Goal: Navigation & Orientation: Understand site structure

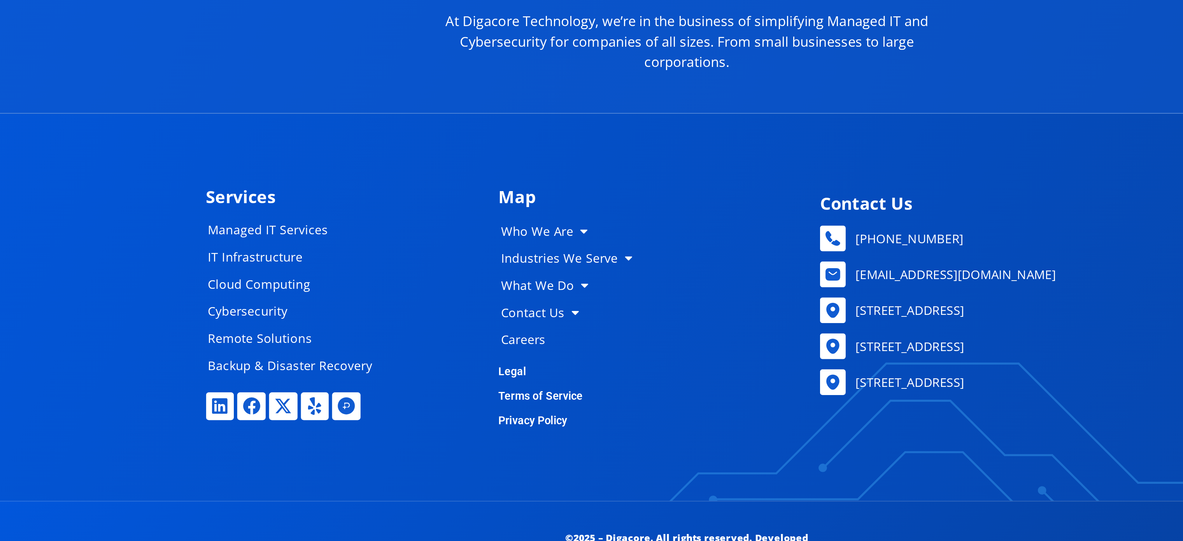
scroll to position [3967, 0]
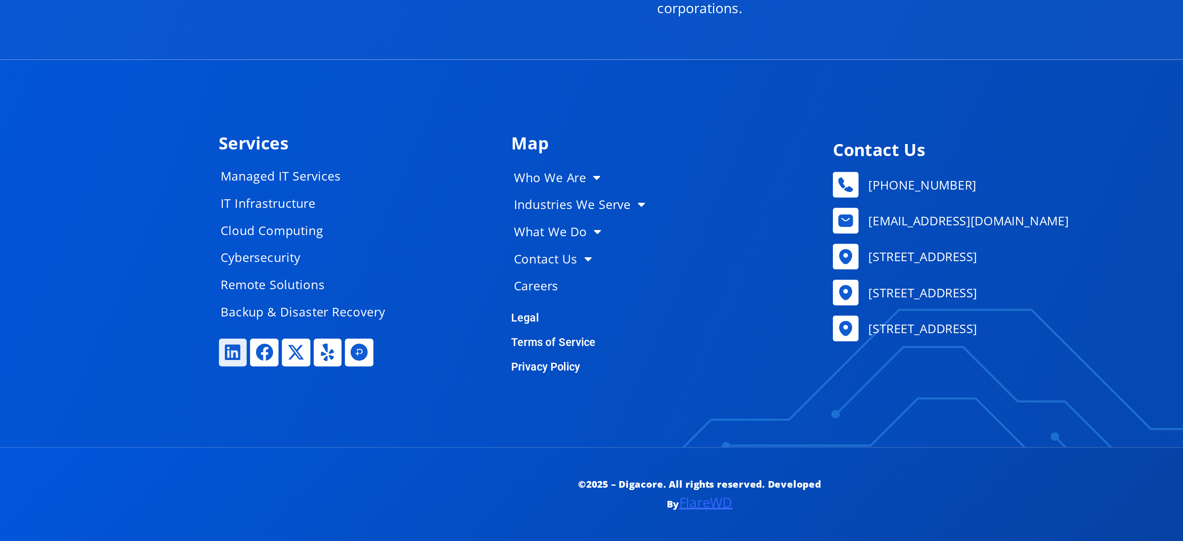
click at [323, 433] on icon at bounding box center [323, 432] width 10 height 10
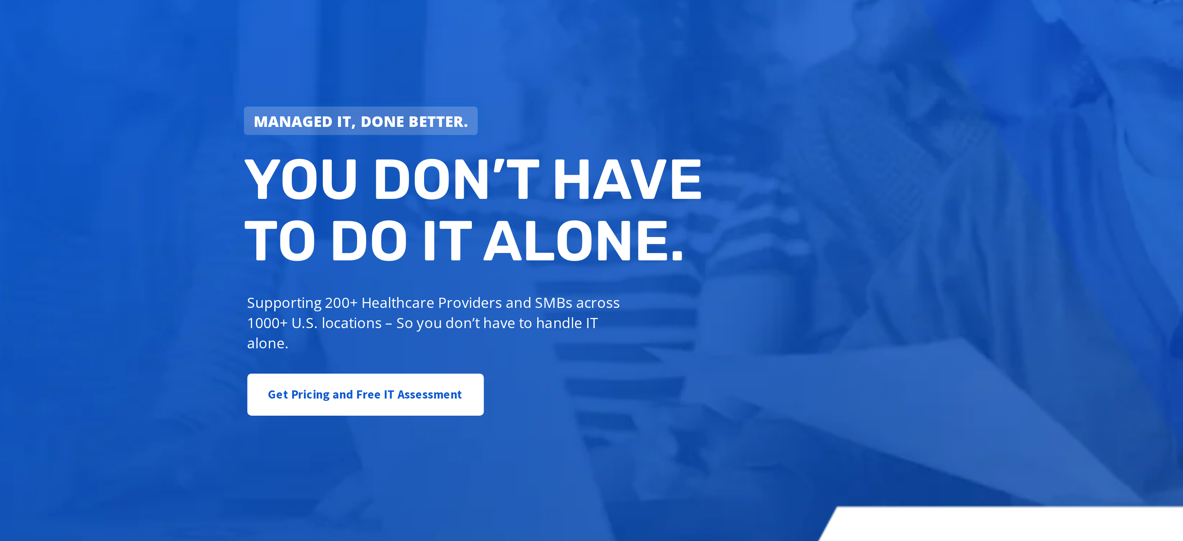
scroll to position [0, 0]
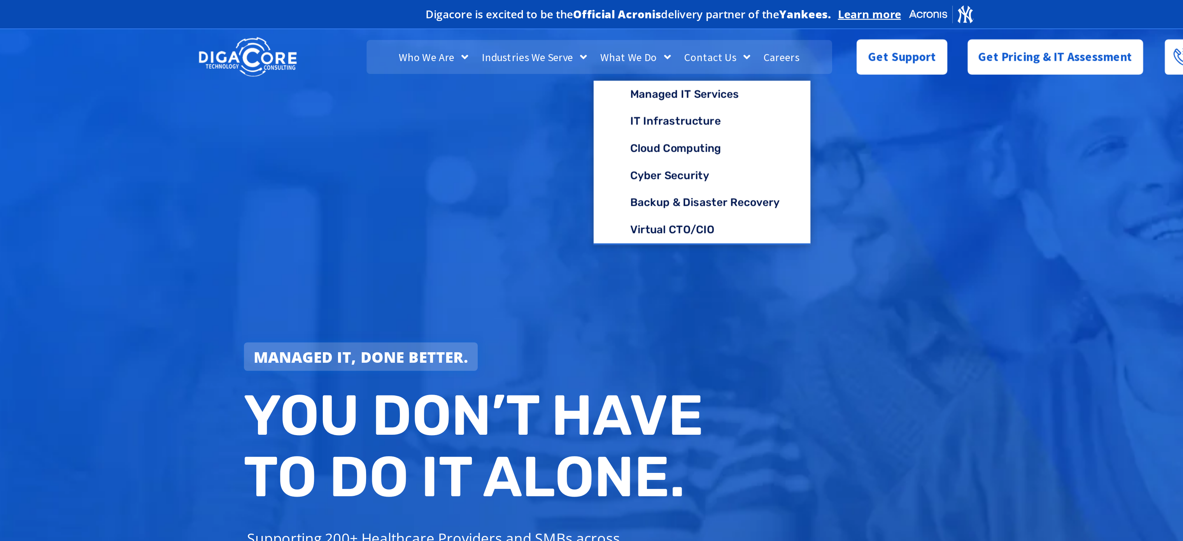
click at [553, 33] on link "What We Do" at bounding box center [555, 32] width 48 height 19
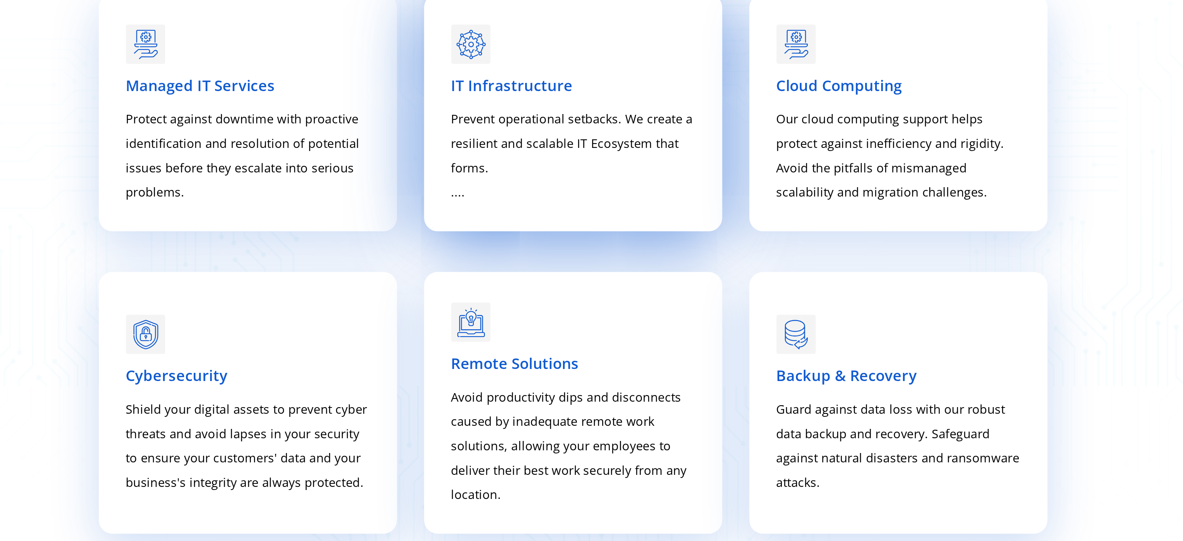
scroll to position [1139, 0]
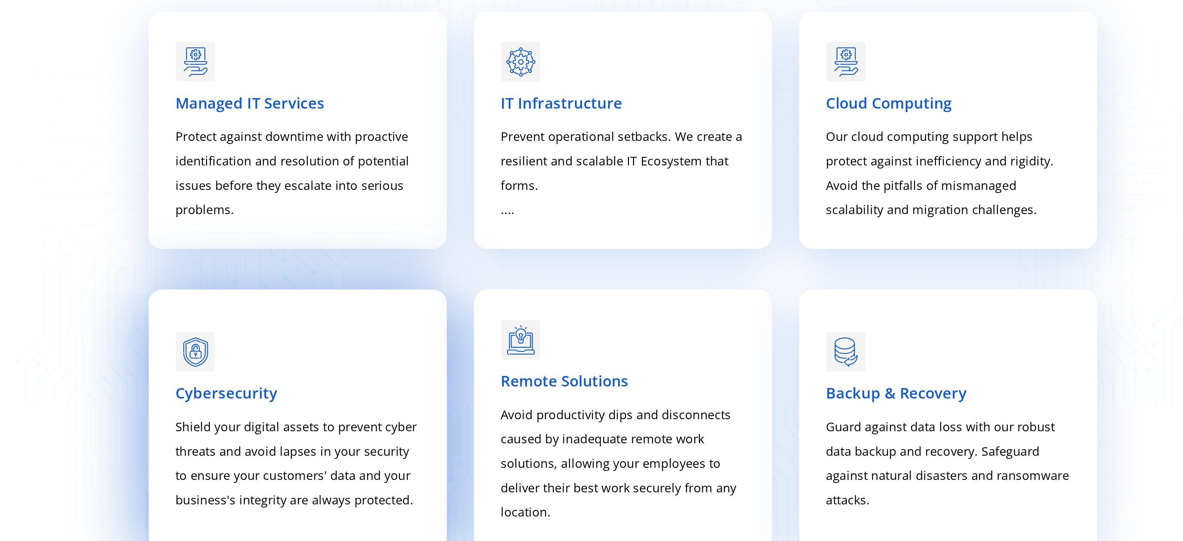
click at [367, 433] on span "Cybersecurity" at bounding box center [364, 432] width 58 height 12
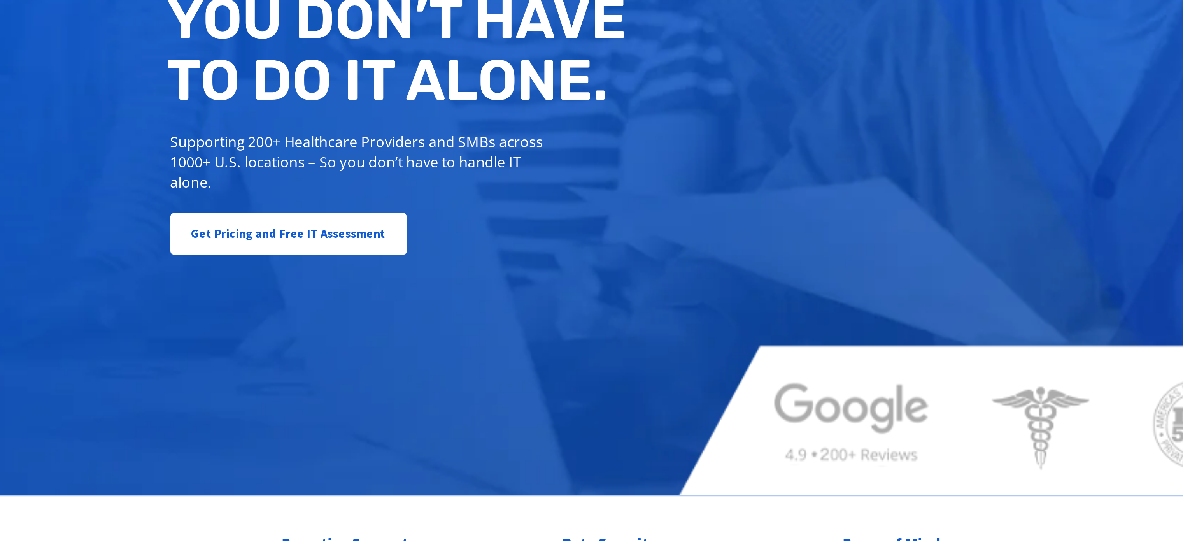
scroll to position [0, 0]
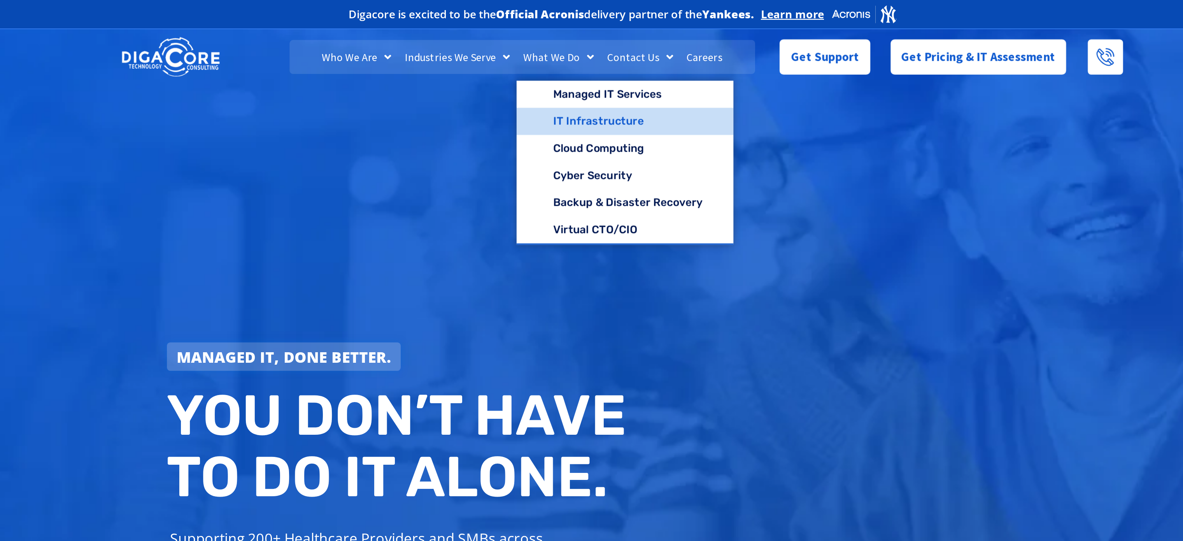
click at [553, 68] on link "IT Infrastructure" at bounding box center [593, 70] width 125 height 16
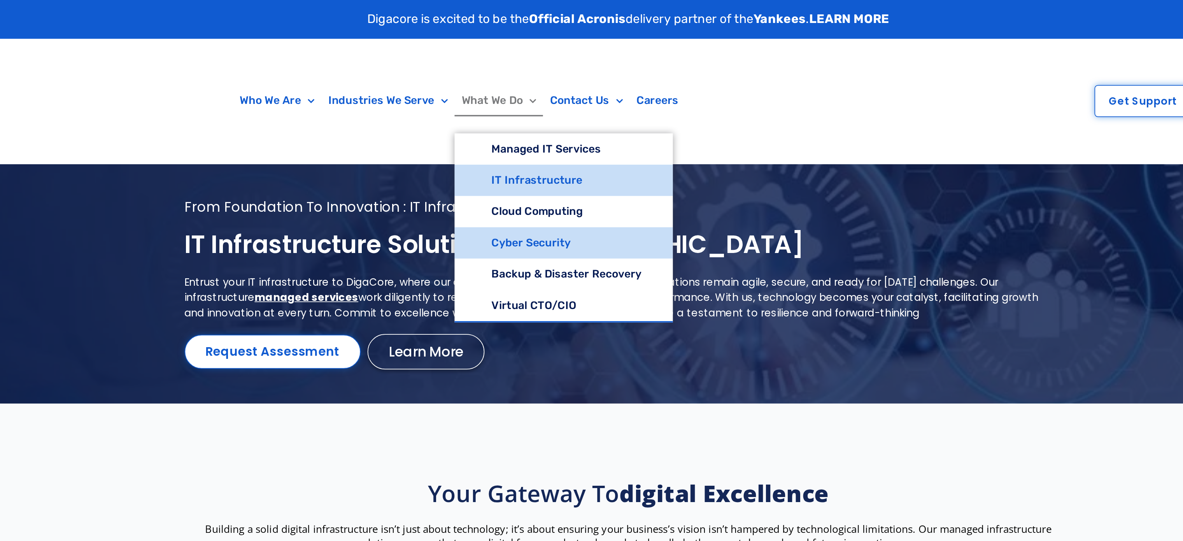
click at [531, 137] on link "Cyber Security" at bounding box center [554, 139] width 125 height 18
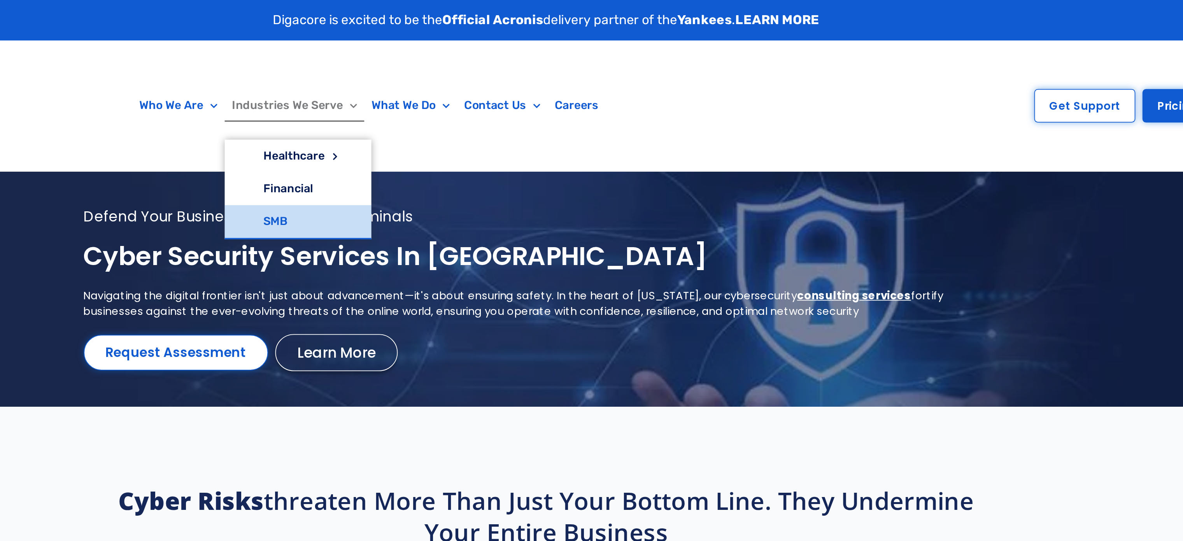
click at [433, 116] on link "SMB" at bounding box center [456, 121] width 80 height 18
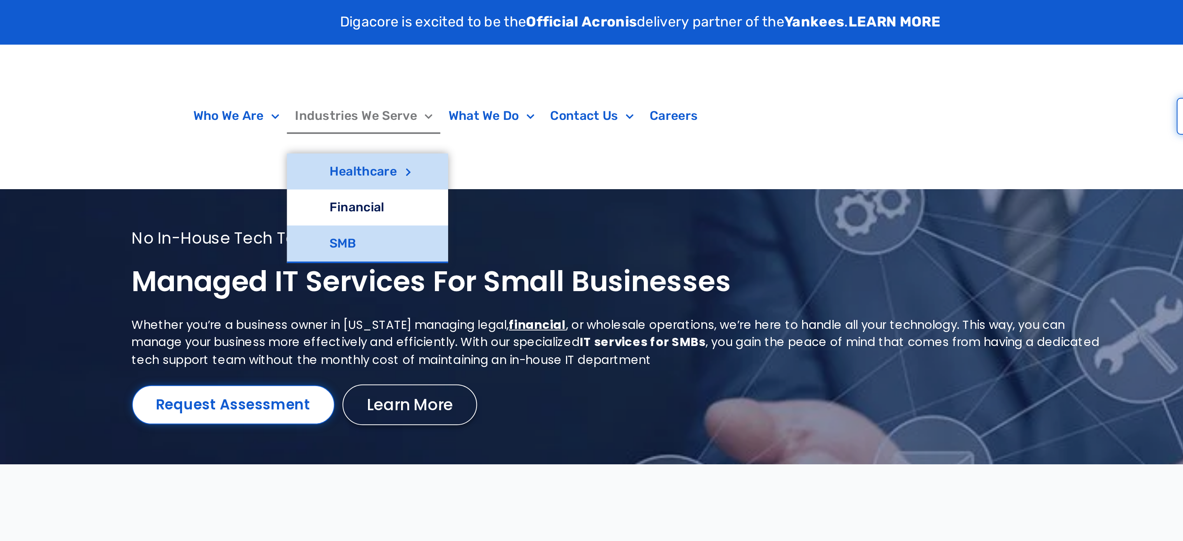
click at [456, 80] on link "Healthcare" at bounding box center [456, 85] width 80 height 18
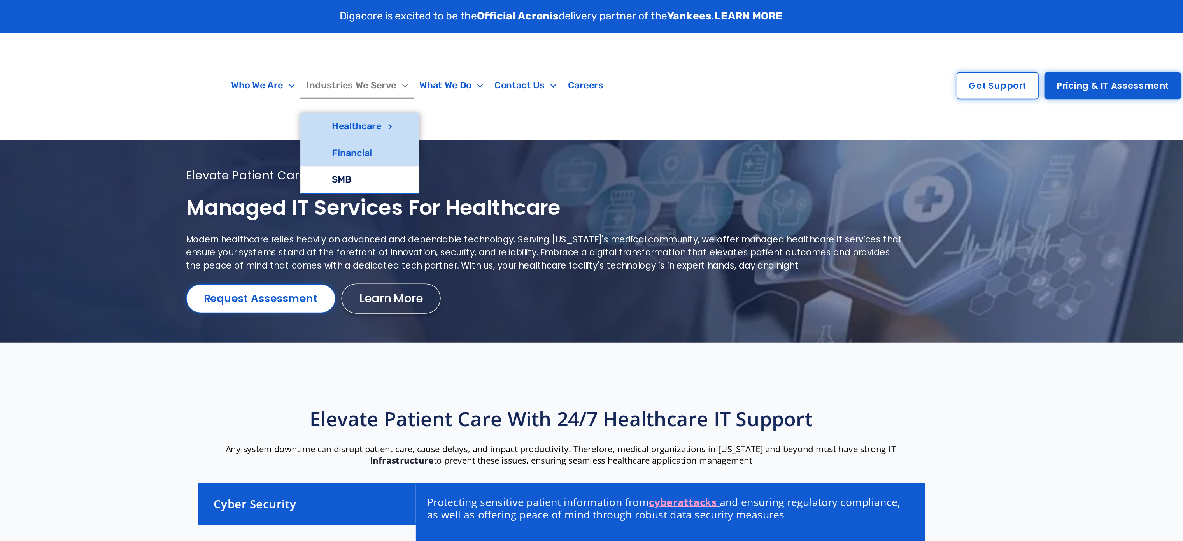
click at [448, 104] on link "Financial" at bounding box center [456, 103] width 80 height 18
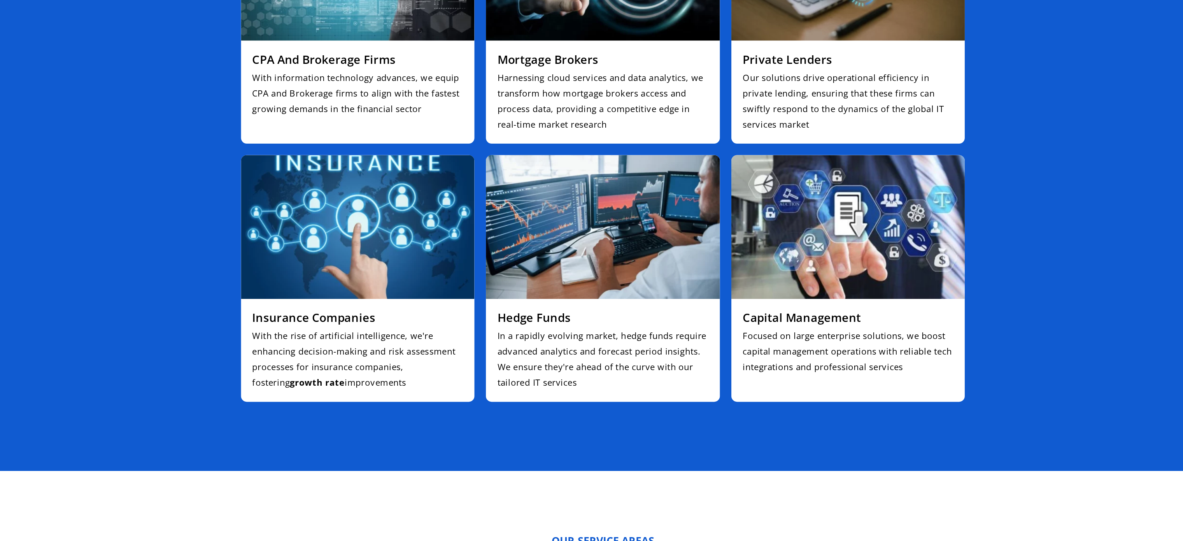
scroll to position [1662, 0]
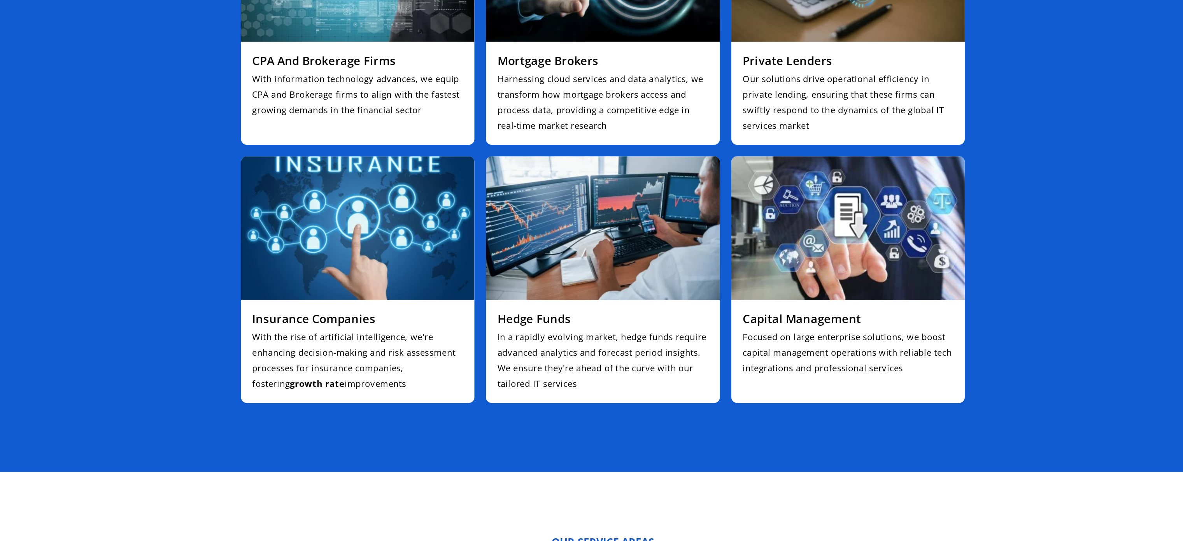
click at [702, 288] on h3 "Capital Management" at bounding box center [757, 293] width 143 height 10
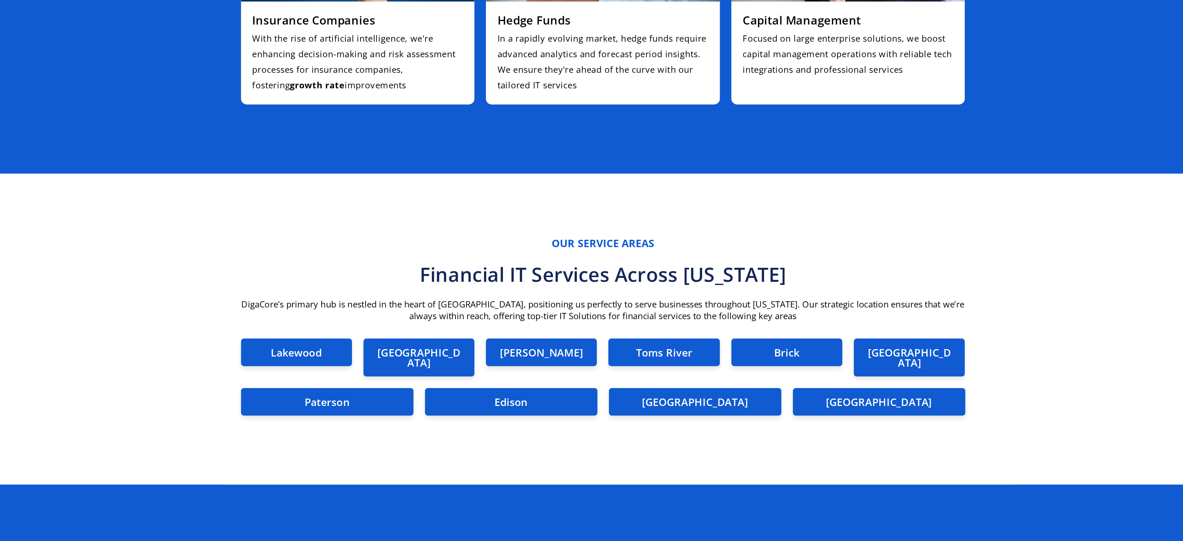
scroll to position [1769, 0]
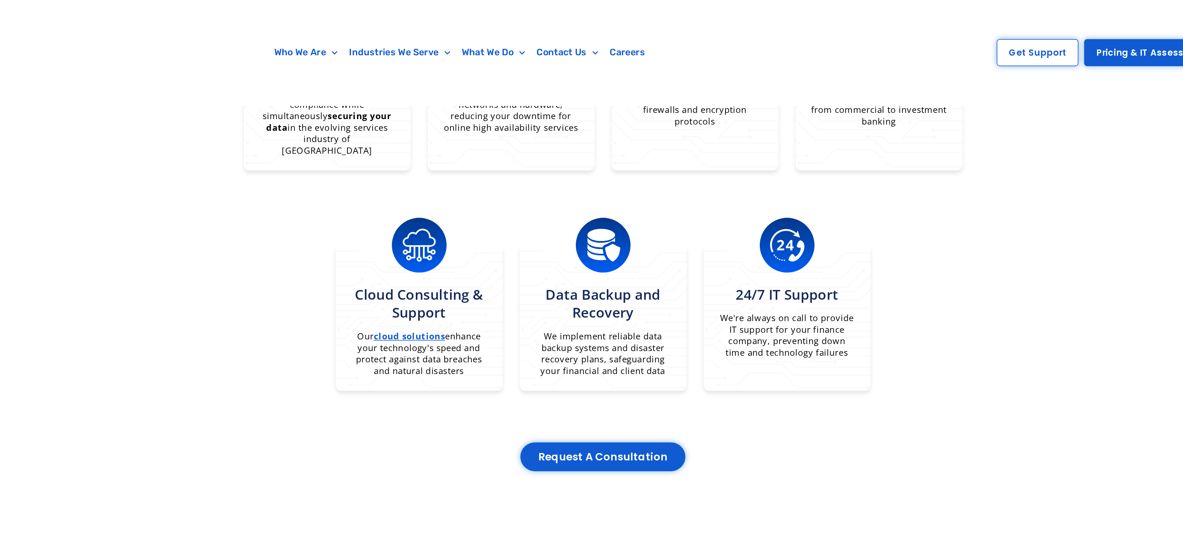
scroll to position [636, 0]
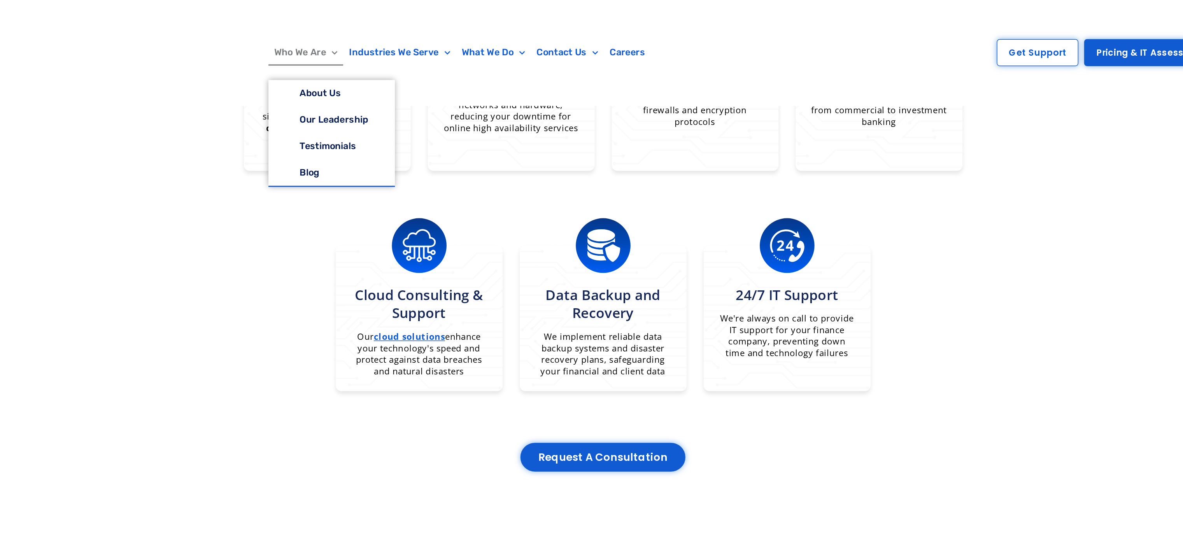
click at [387, 33] on link "Who We Are" at bounding box center [390, 35] width 51 height 18
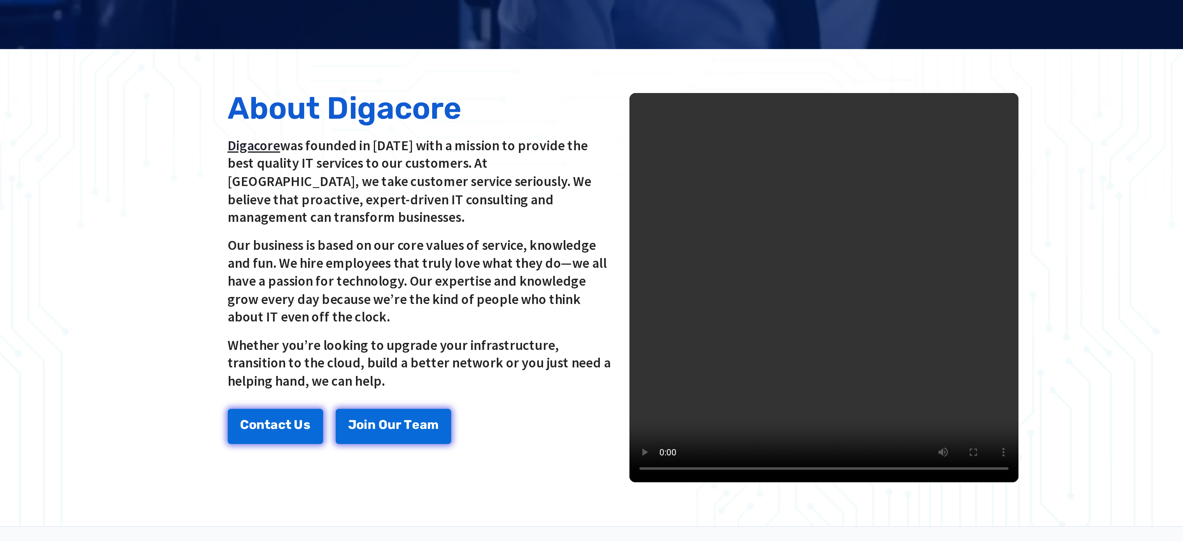
scroll to position [16, 0]
